Goal: Navigation & Orientation: Find specific page/section

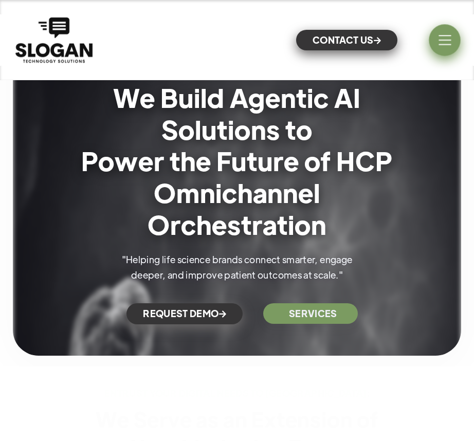
scroll to position [463, 0]
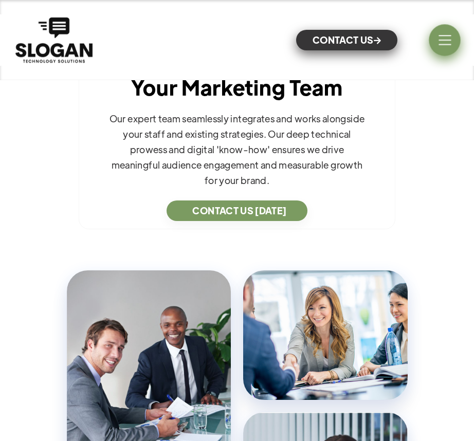
click at [453, 34] on div "menu" at bounding box center [444, 39] width 31 height 31
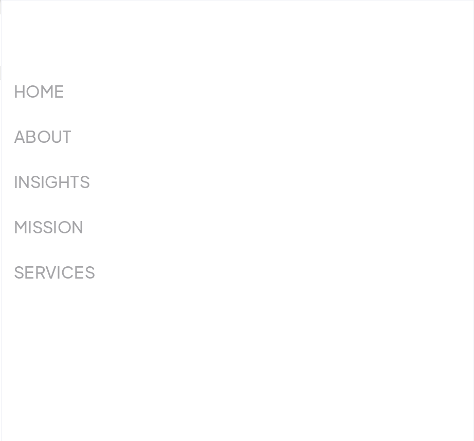
scroll to position [206, 0]
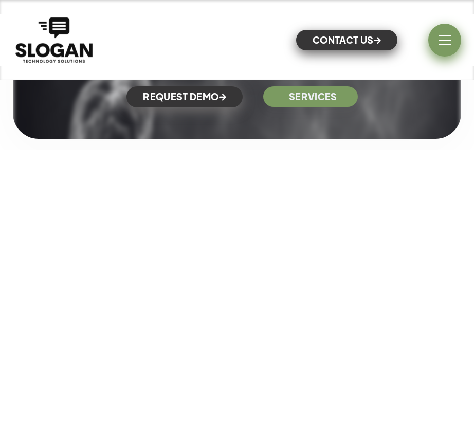
scroll to position [617, 0]
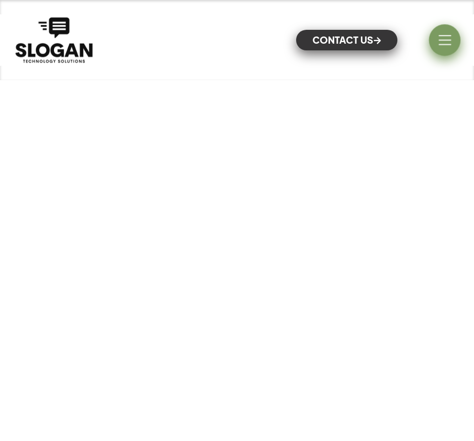
click at [443, 40] on div "menu" at bounding box center [445, 40] width 12 height 1
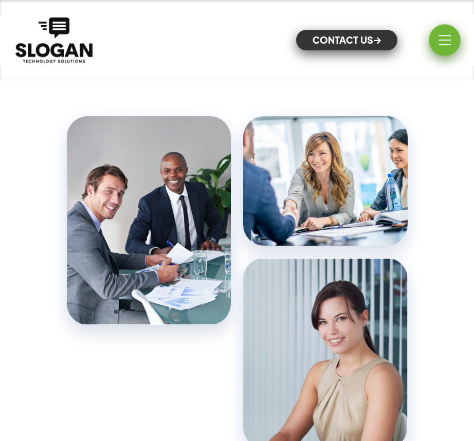
scroll to position [1029, 0]
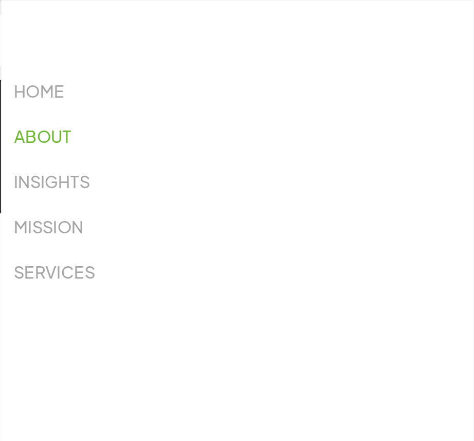
click at [45, 133] on link "ABOUT" at bounding box center [43, 136] width 58 height 19
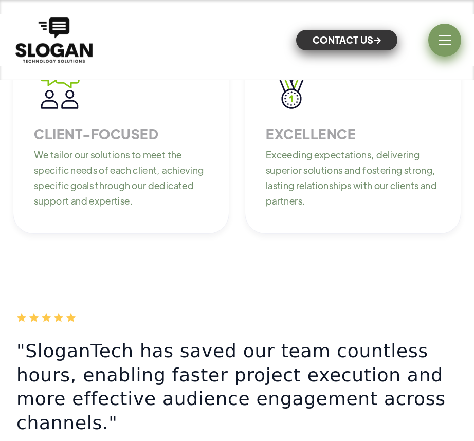
scroll to position [1595, 0]
